Goal: Task Accomplishment & Management: Complete application form

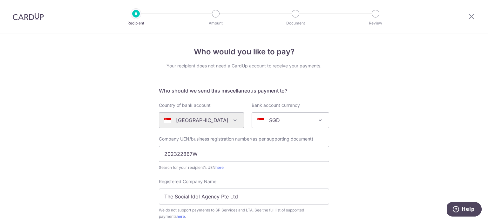
scroll to position [159, 0]
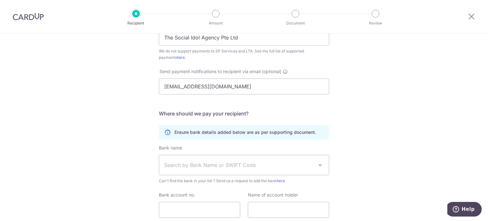
click at [229, 165] on span "Search by Bank Name or SWIFT Code" at bounding box center [238, 165] width 149 height 8
select select "22506"
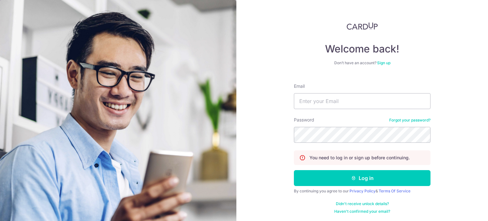
type input "[EMAIL_ADDRESS][DOMAIN_NAME]"
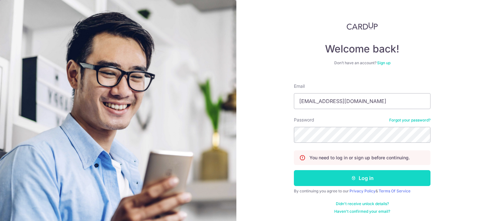
click at [351, 176] on icon "submit" at bounding box center [353, 178] width 5 height 5
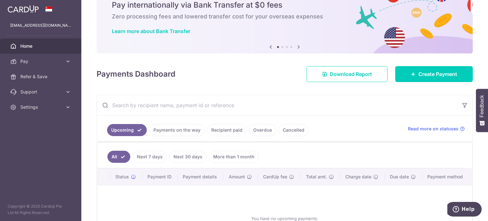
scroll to position [88, 0]
